Goal: Check status: Check status

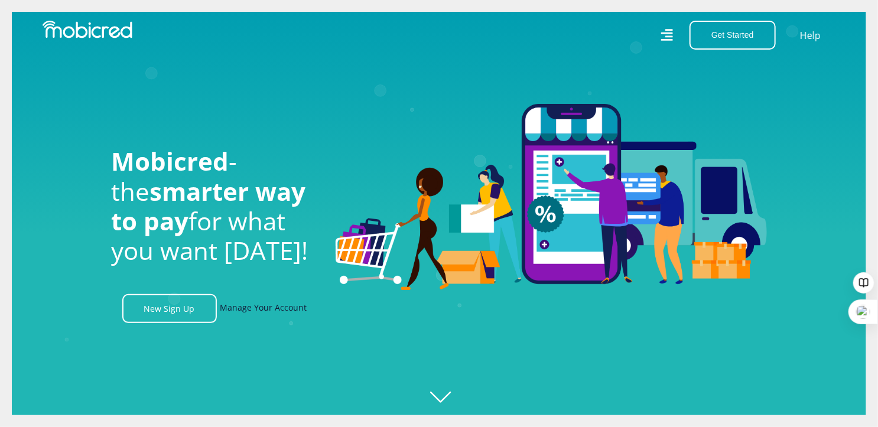
click at [278, 310] on link "Manage Your Account" at bounding box center [263, 308] width 87 height 29
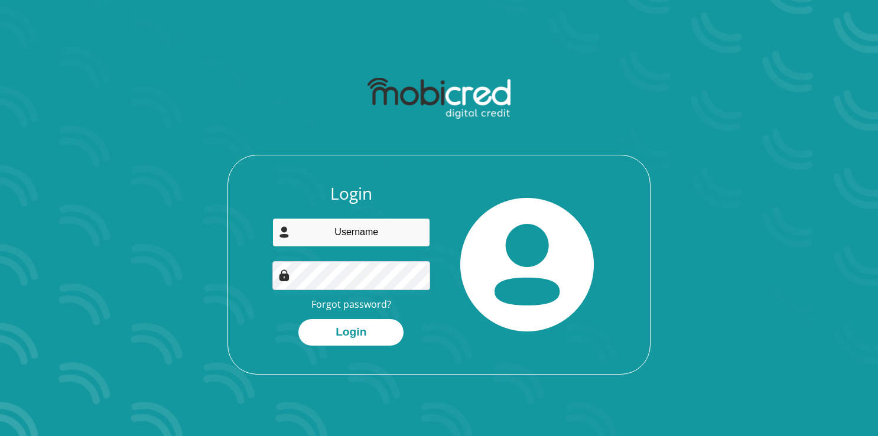
click at [384, 225] on input "email" at bounding box center [351, 232] width 158 height 29
type input "a"
type input "[EMAIL_ADDRESS][PERSON_NAME][DOMAIN_NAME]"
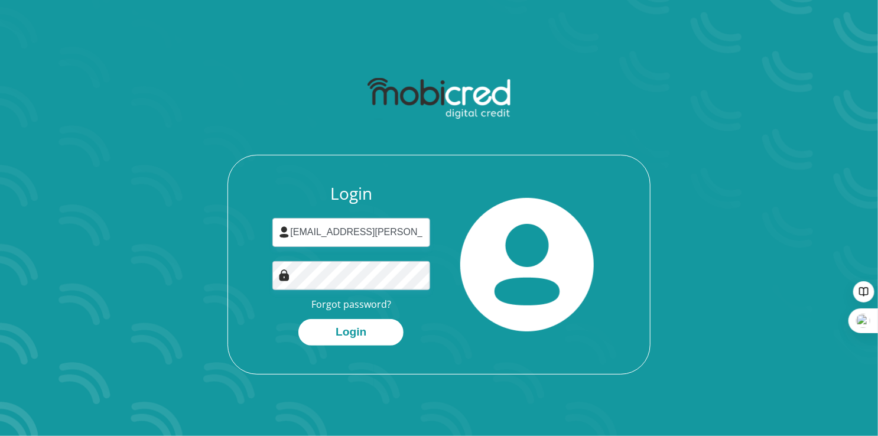
click at [488, 184] on div at bounding box center [527, 265] width 176 height 162
click at [359, 334] on button "Login" at bounding box center [350, 332] width 105 height 27
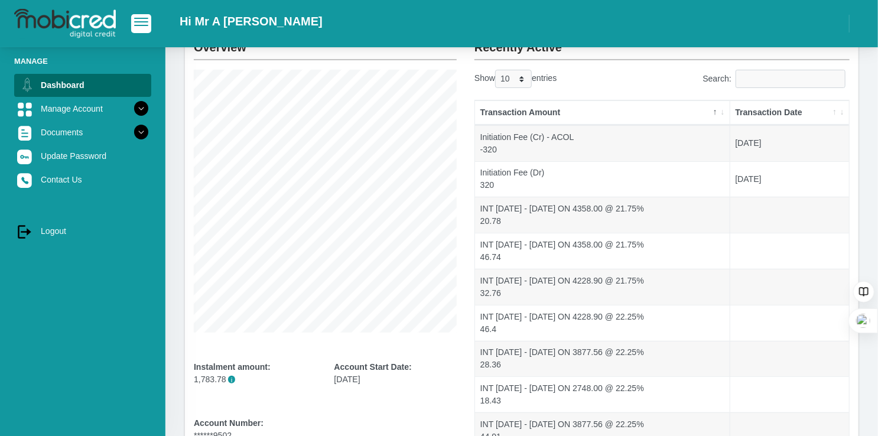
scroll to position [54, 0]
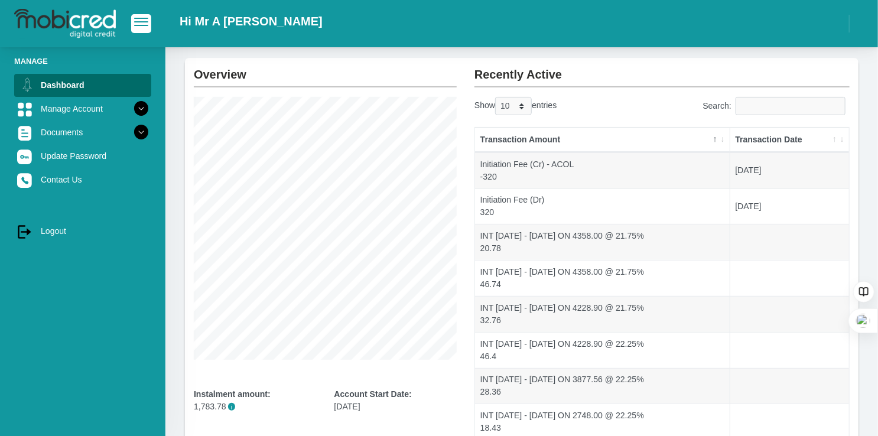
click at [726, 142] on th "Transaction Amount" at bounding box center [602, 140] width 255 height 25
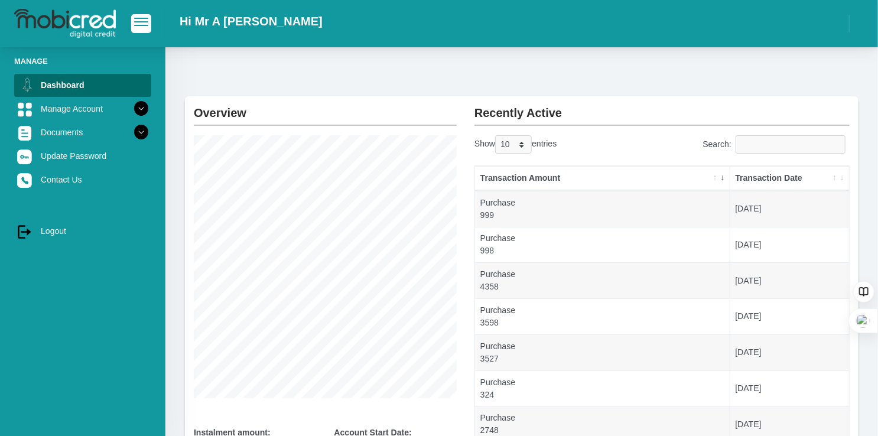
scroll to position [15, 0]
click at [716, 179] on th "Transaction Amount" at bounding box center [602, 179] width 255 height 25
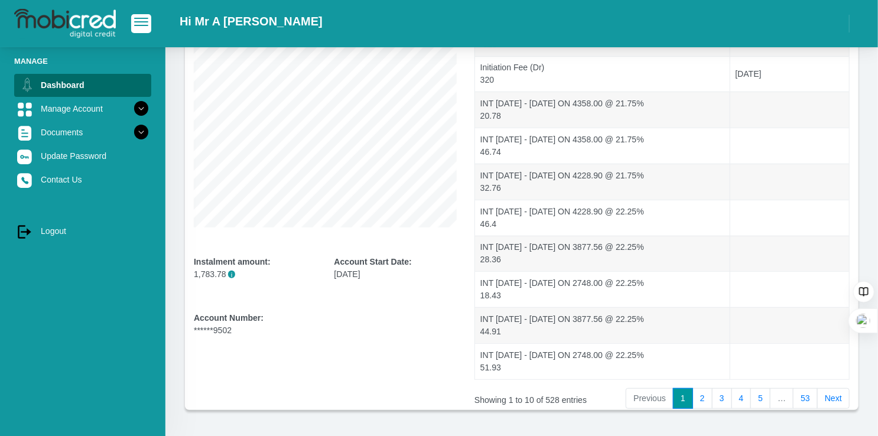
scroll to position [227, 0]
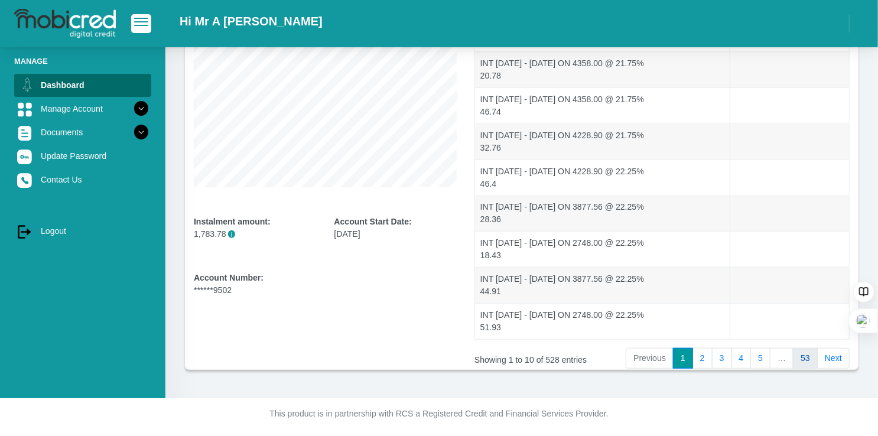
click at [804, 353] on link "53" at bounding box center [805, 358] width 25 height 21
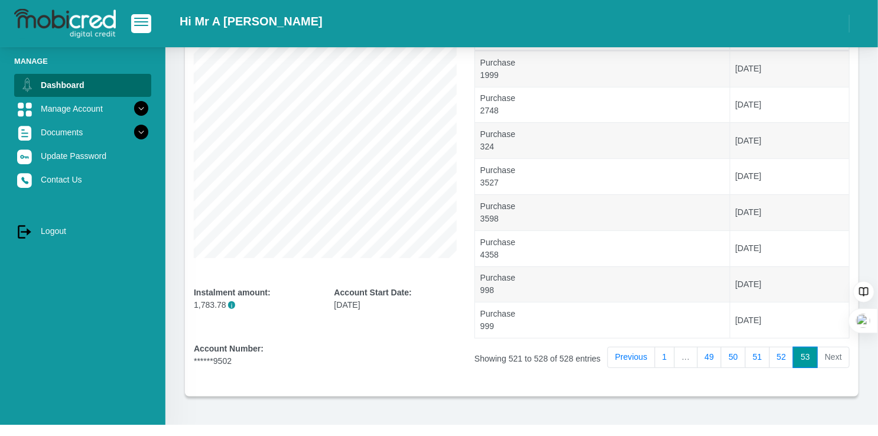
scroll to position [157, 0]
click at [777, 353] on link "52" at bounding box center [781, 356] width 25 height 21
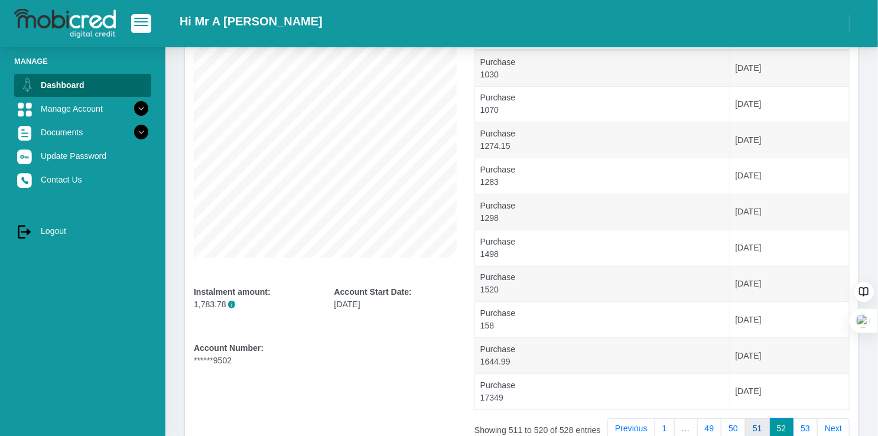
click at [761, 424] on link "51" at bounding box center [757, 428] width 25 height 21
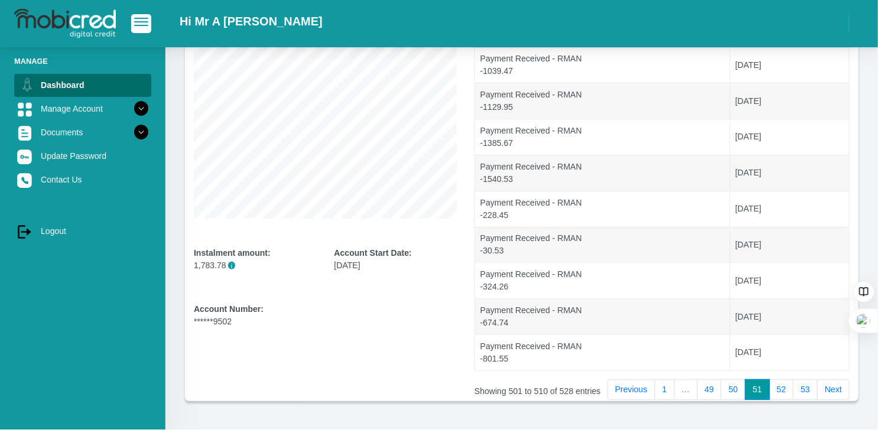
scroll to position [201, 0]
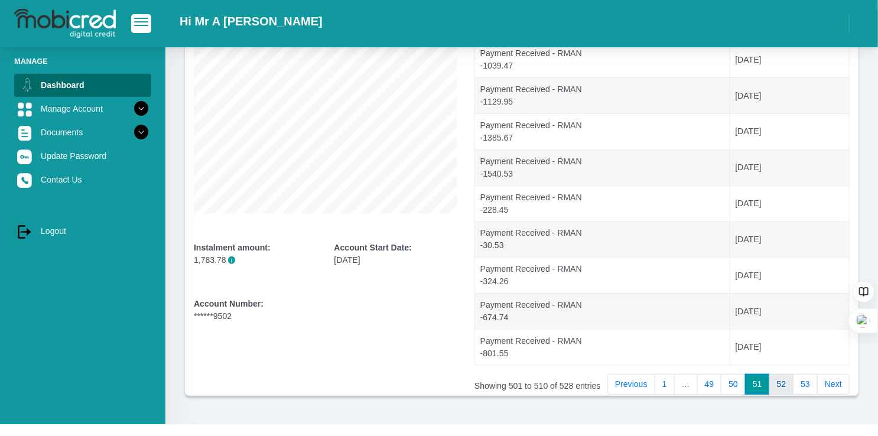
click at [781, 383] on link "52" at bounding box center [781, 384] width 25 height 21
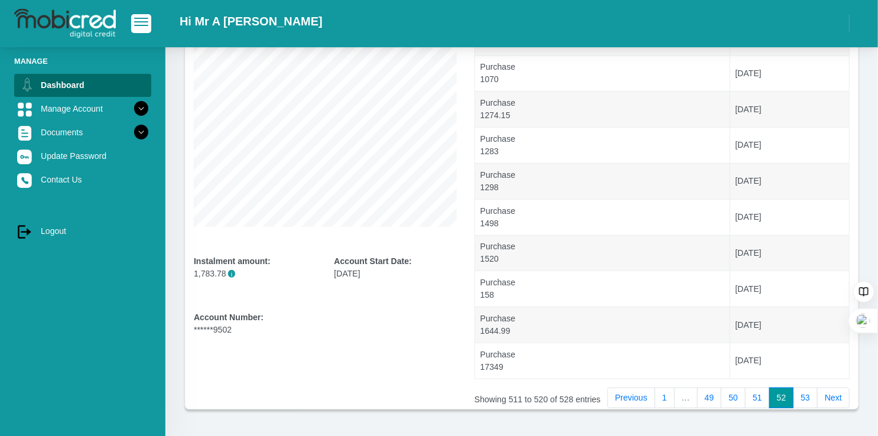
scroll to position [192, 0]
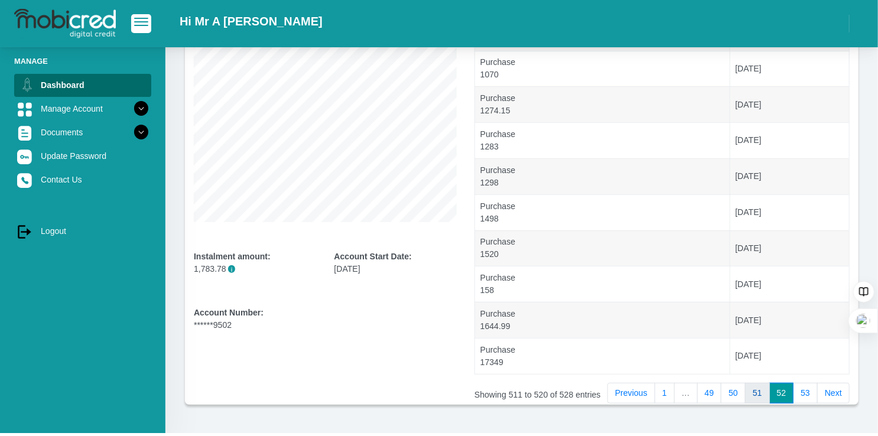
click at [756, 389] on link "51" at bounding box center [757, 393] width 25 height 21
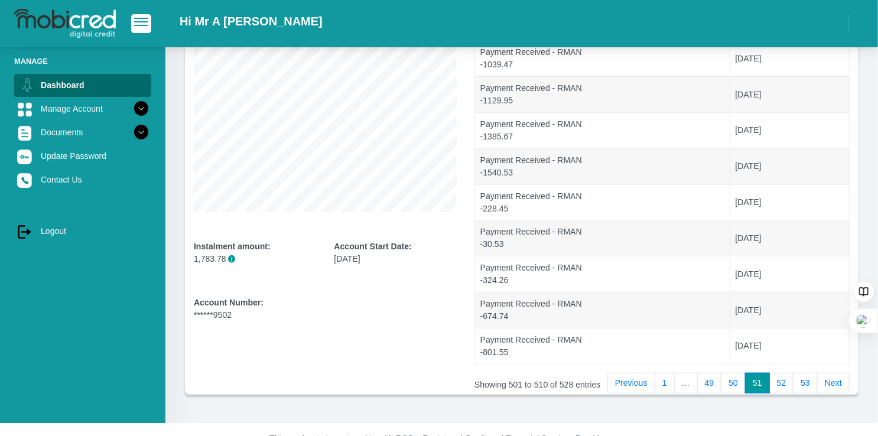
scroll to position [207, 0]
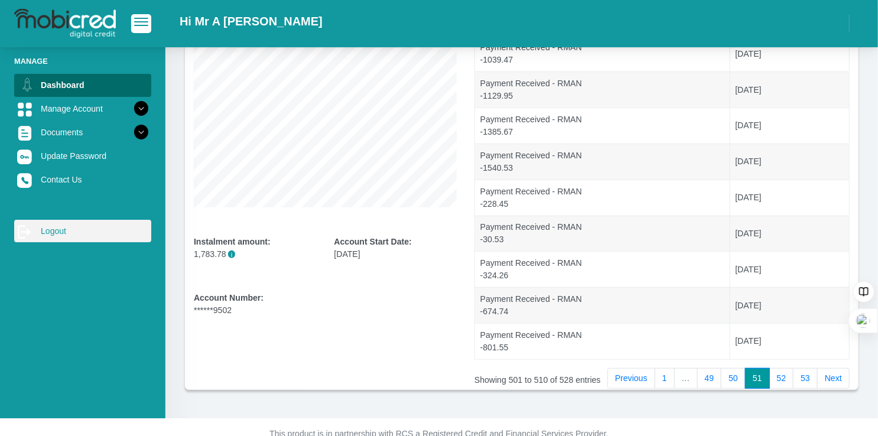
click at [50, 236] on link "log out Logout" at bounding box center [82, 231] width 137 height 22
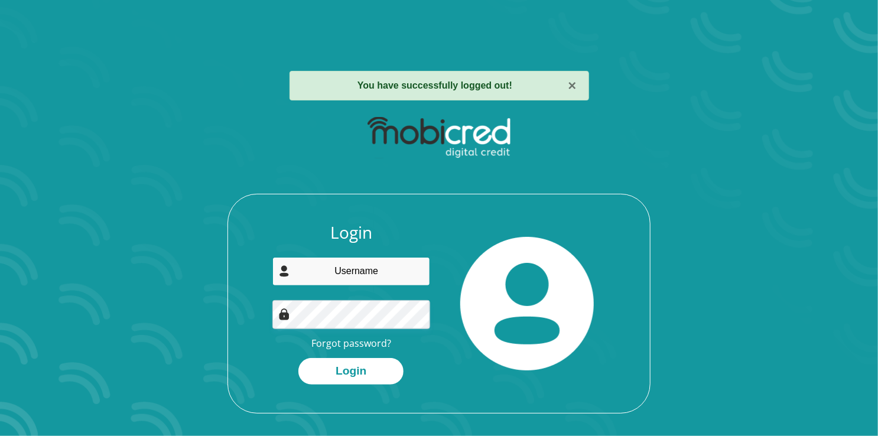
type input "[EMAIL_ADDRESS][PERSON_NAME][DOMAIN_NAME]"
